Goal: Task Accomplishment & Management: Use online tool/utility

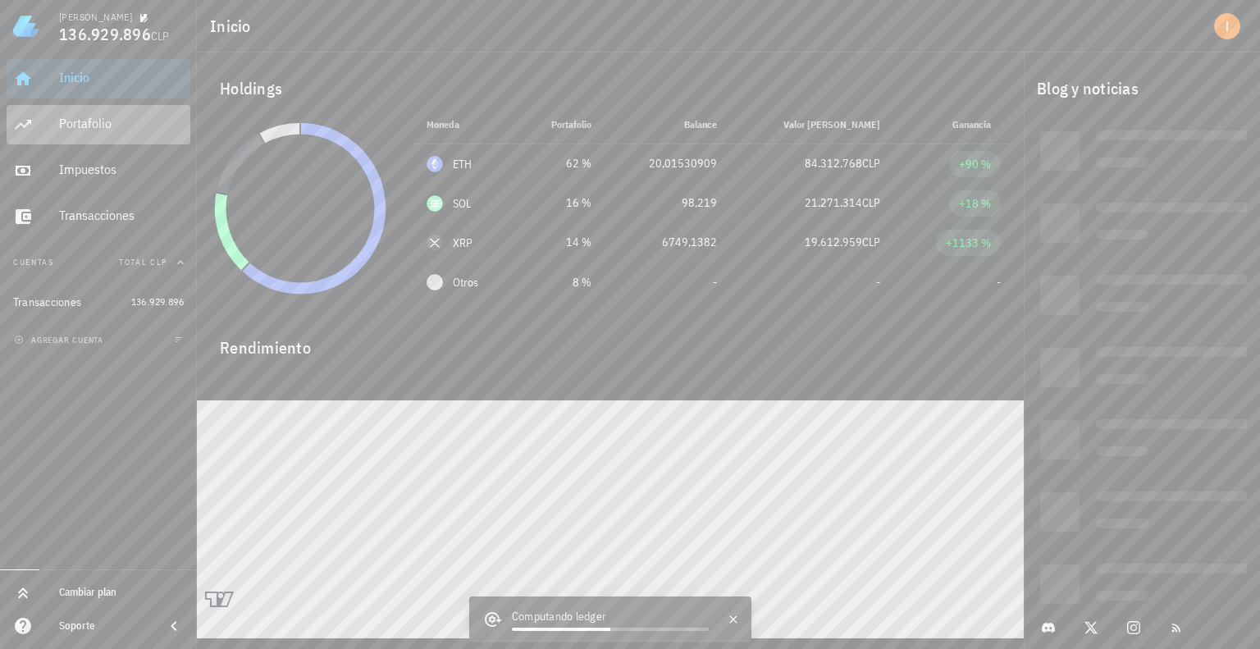
click at [183, 118] on div "Portafolio" at bounding box center [121, 124] width 125 height 16
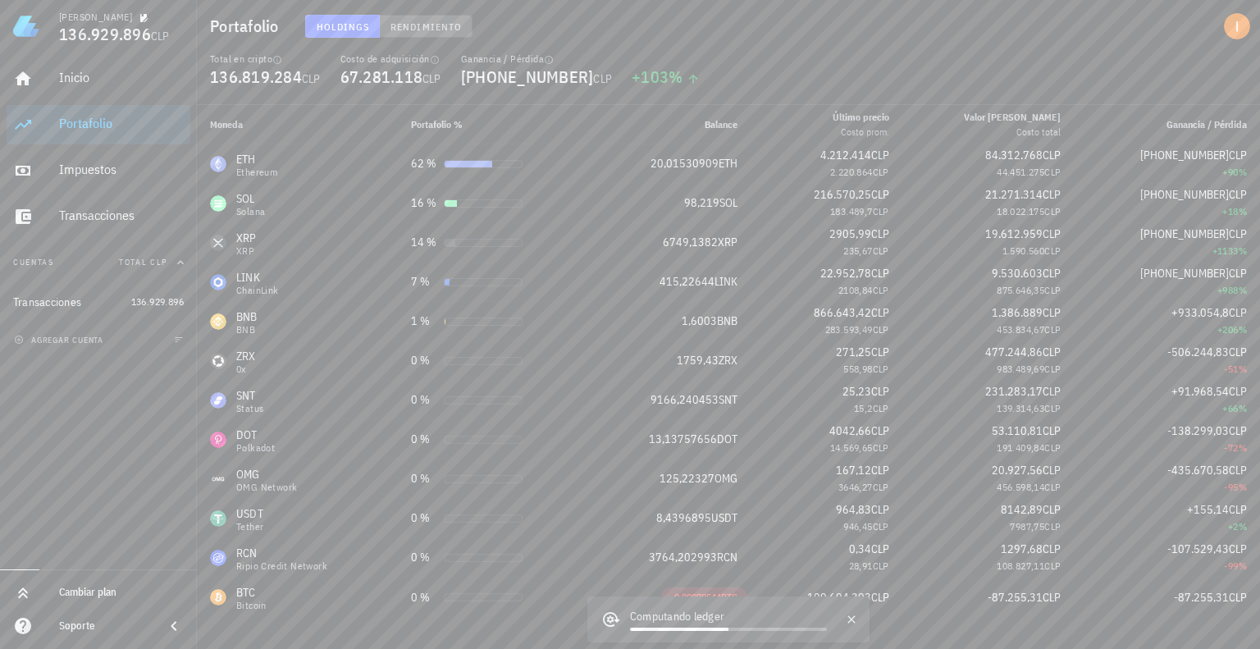
click at [443, 29] on span "Rendimiento" at bounding box center [426, 27] width 72 height 12
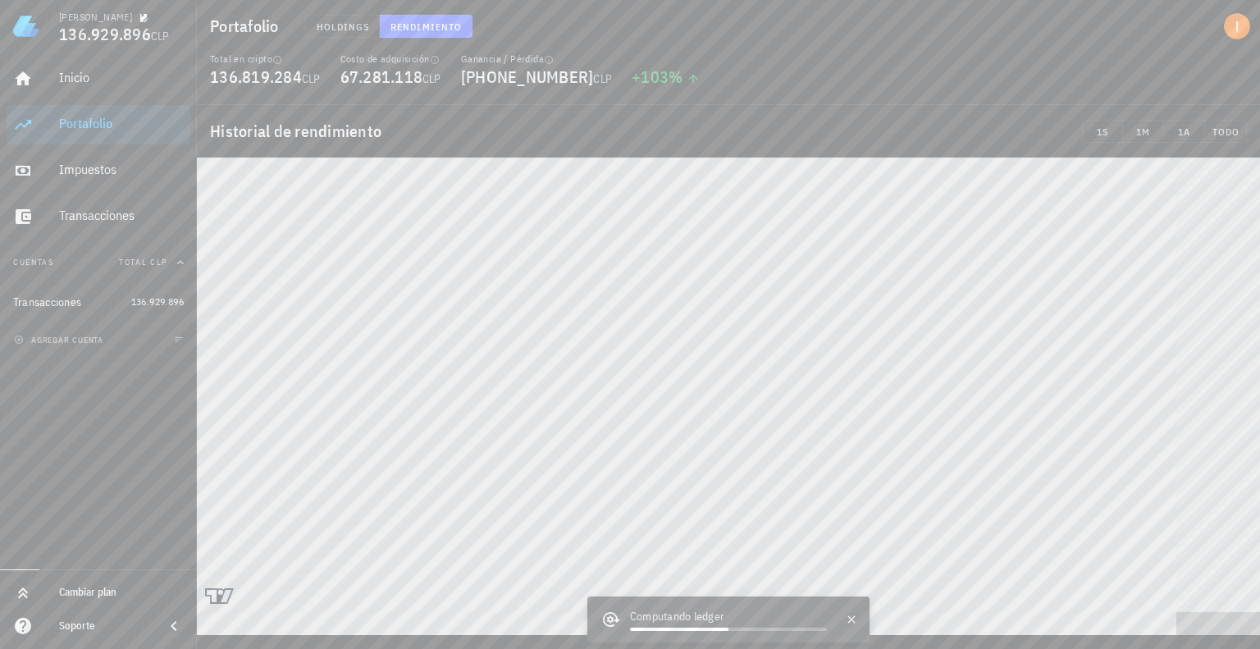
click at [1247, 541] on table at bounding box center [728, 396] width 1063 height 477
